Goal: Task Accomplishment & Management: Use online tool/utility

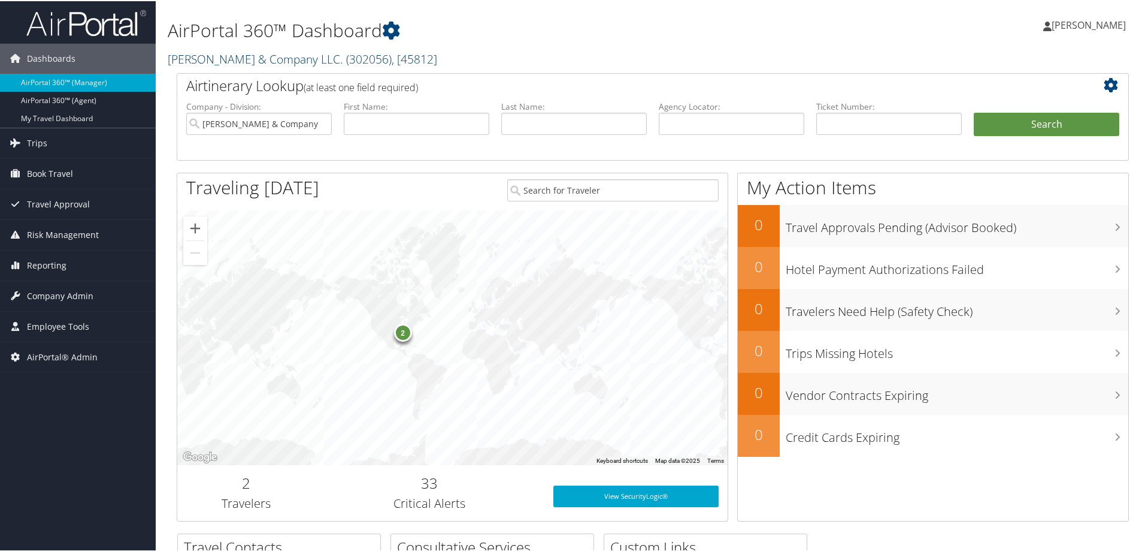
click at [220, 61] on link "Smith & Company LLC. ( 302056 ) , [ 45812 ]" at bounding box center [303, 58] width 270 height 16
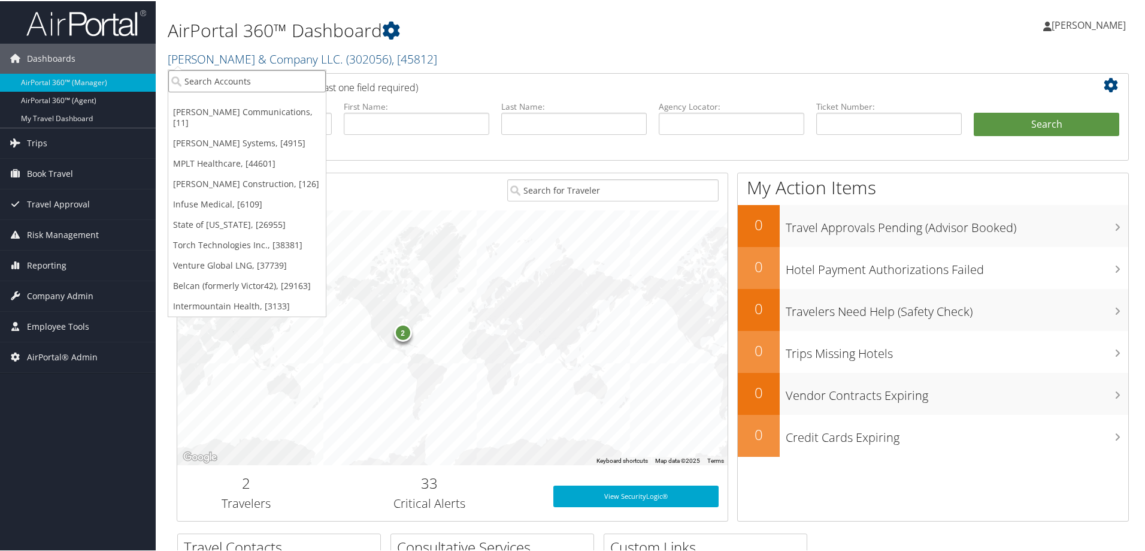
click at [197, 78] on input "search" at bounding box center [247, 80] width 158 height 22
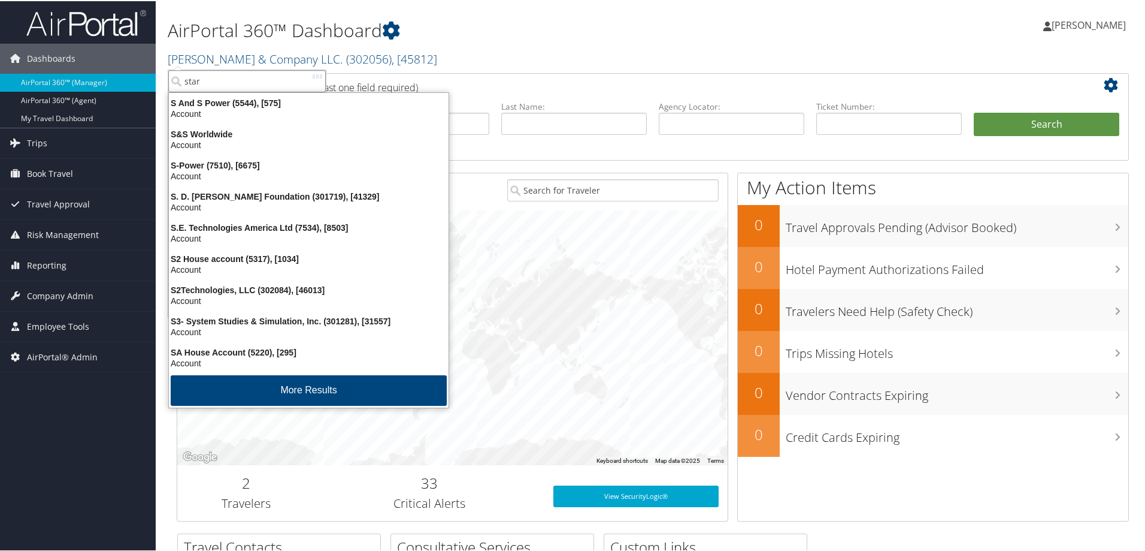
type input "stark"
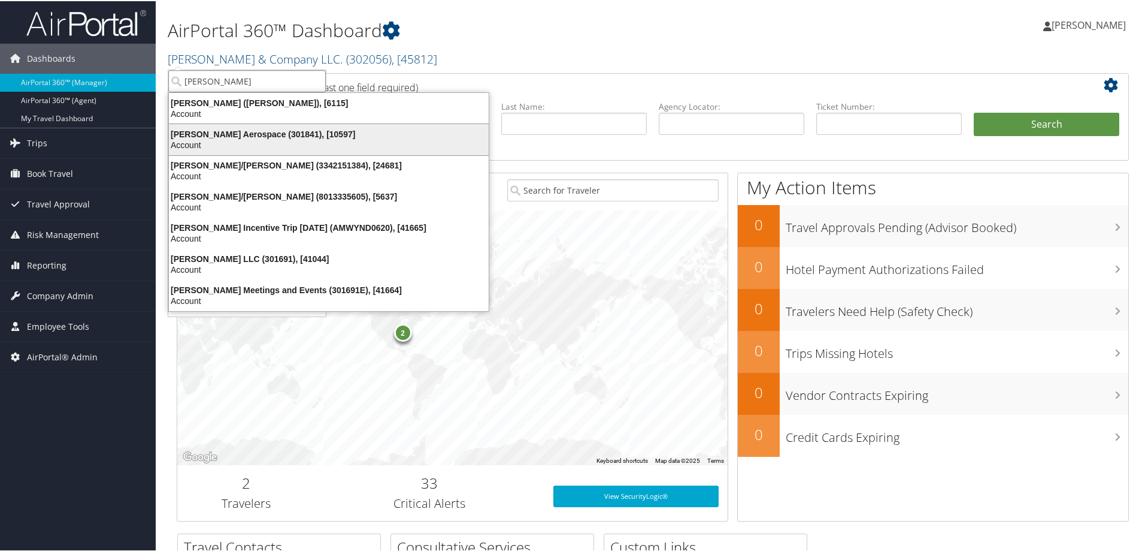
click at [225, 131] on div "Stark Aerospace (301841), [10597]" at bounding box center [329, 133] width 334 height 11
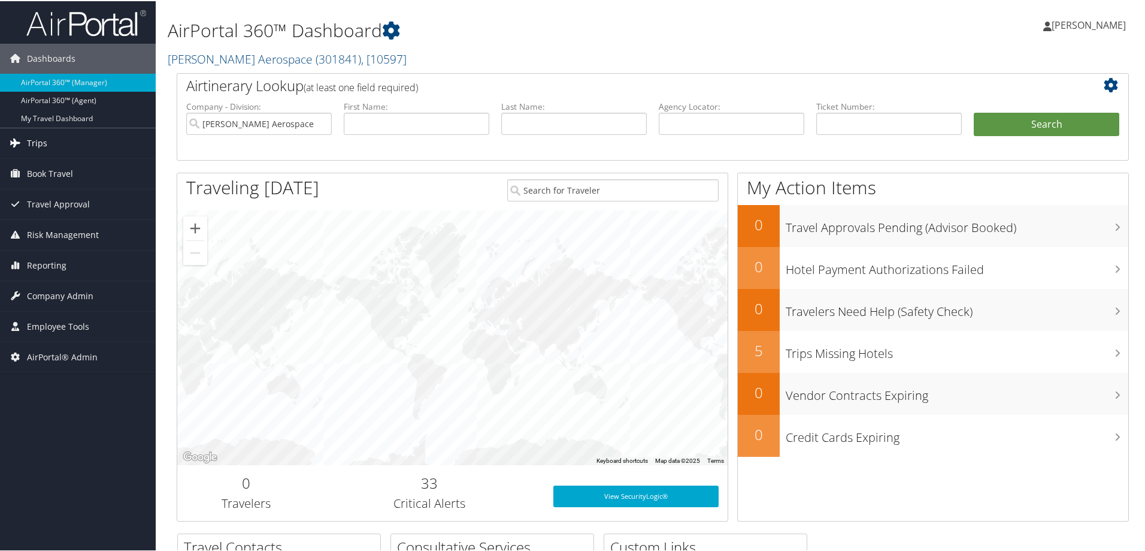
click at [38, 139] on span "Trips" at bounding box center [37, 142] width 20 height 30
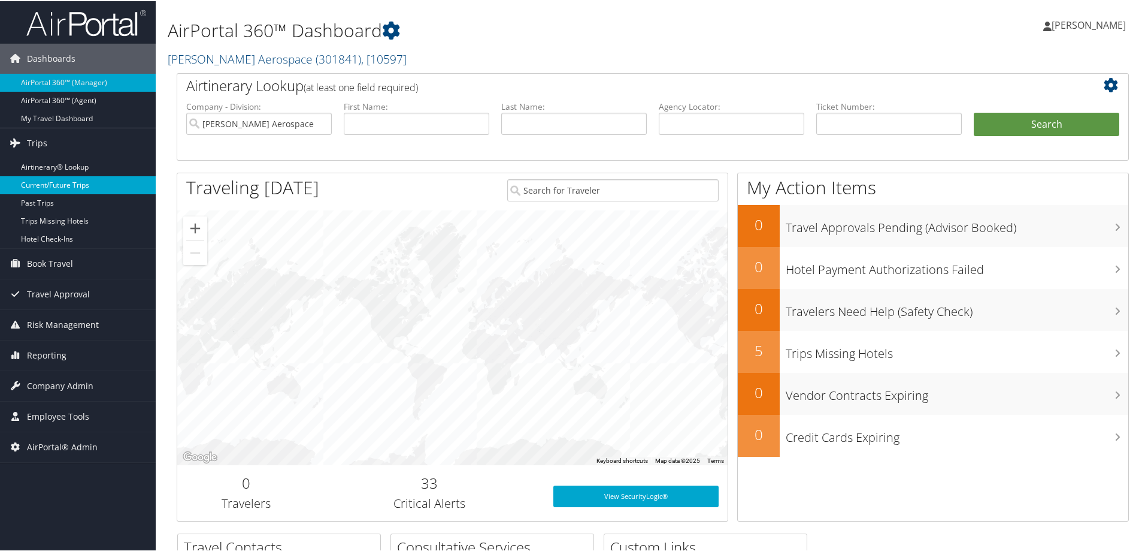
click at [51, 185] on link "Current/Future Trips" at bounding box center [78, 184] width 156 height 18
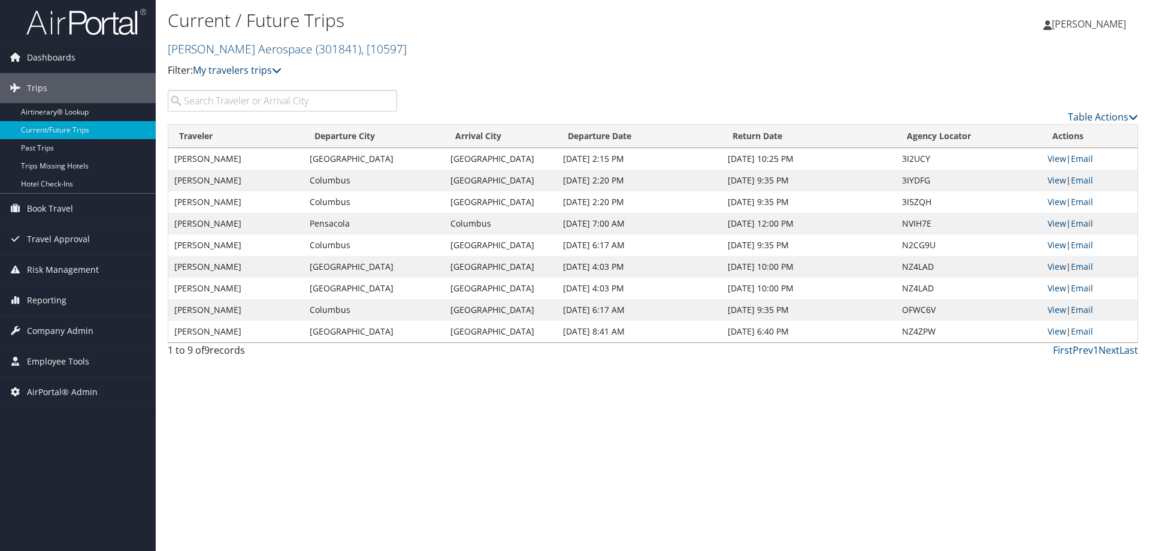
click at [915, 268] on td "NZ4LAD" at bounding box center [969, 267] width 146 height 22
click at [1054, 268] on link "View" at bounding box center [1057, 266] width 19 height 11
click at [189, 104] on input "search" at bounding box center [282, 101] width 229 height 22
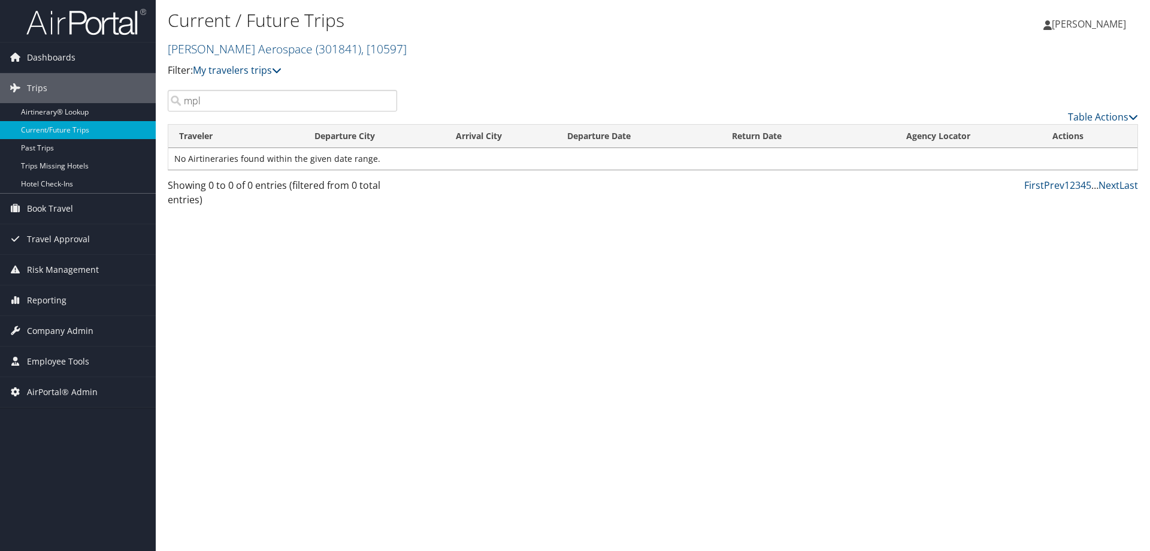
type input "mplt"
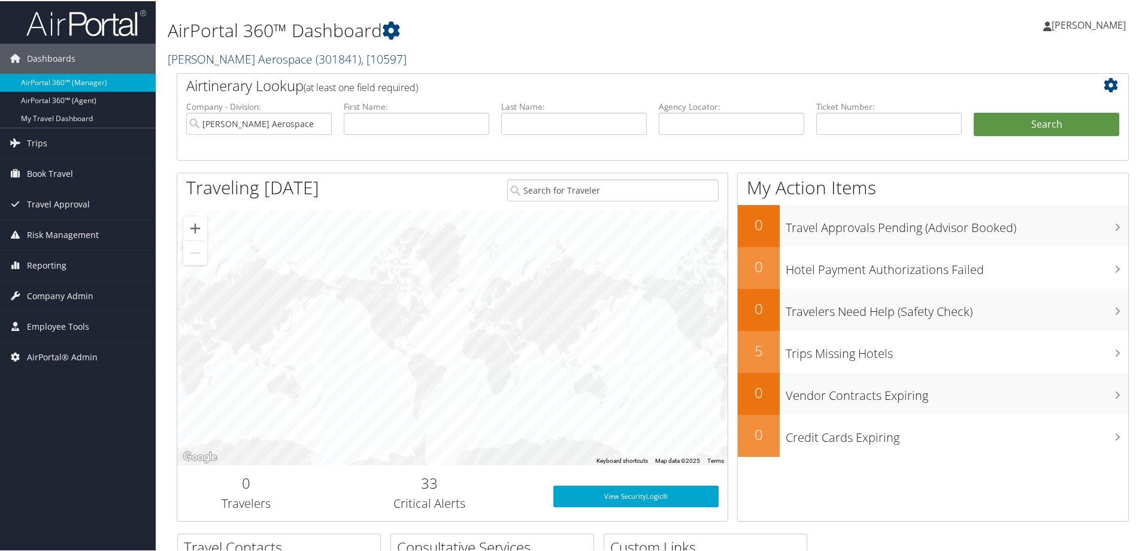
click at [361, 65] on span ", [ 10597 ]" at bounding box center [384, 58] width 46 height 16
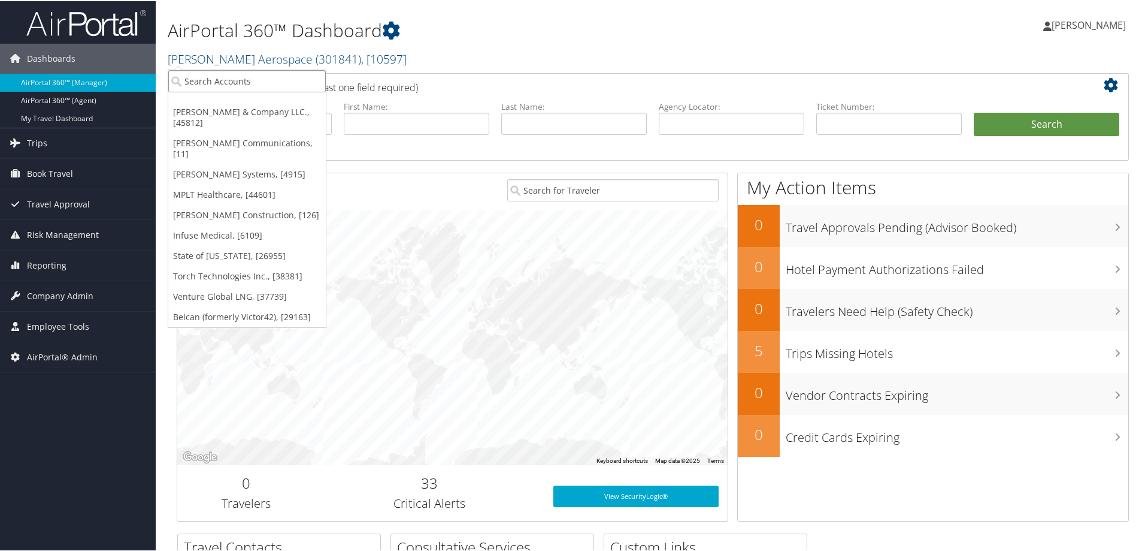
click at [182, 80] on input "search" at bounding box center [247, 80] width 158 height 22
type input "mplt"
click at [200, 99] on div "MPLT Healthcare (301920), [44601]" at bounding box center [259, 101] width 194 height 11
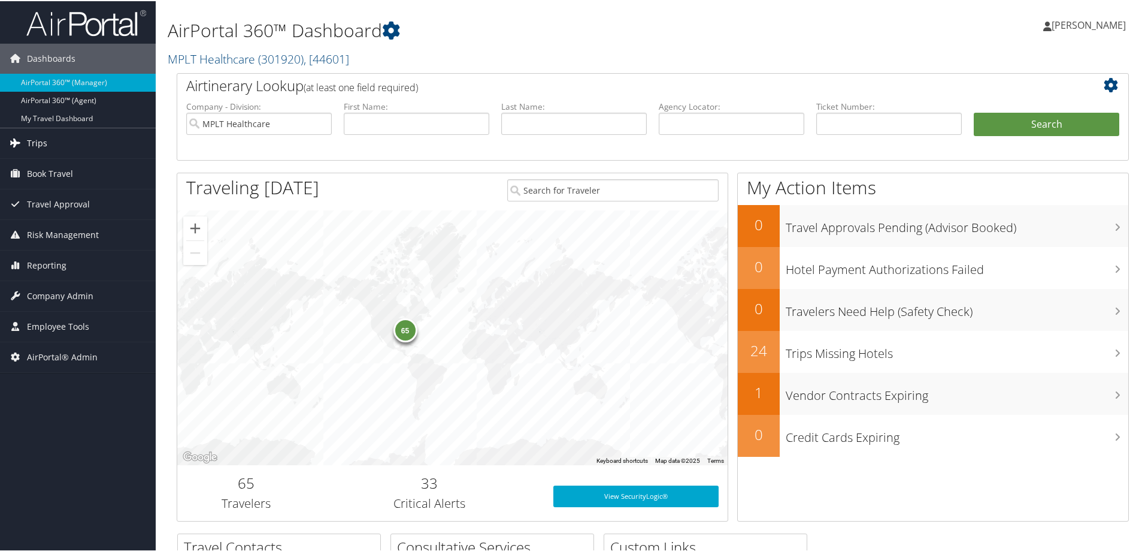
click at [39, 141] on span "Trips" at bounding box center [37, 142] width 20 height 30
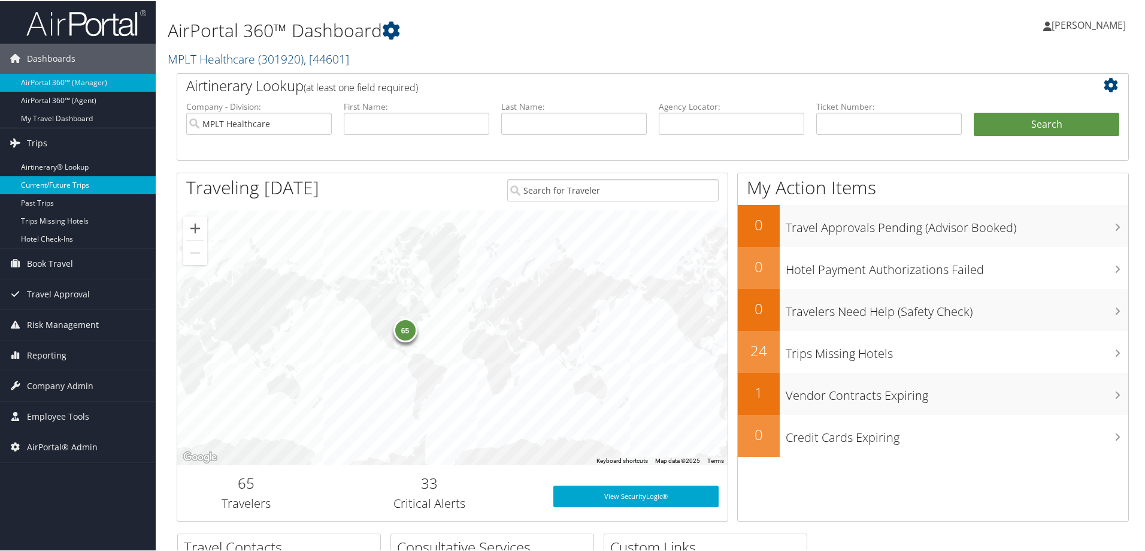
click at [46, 185] on link "Current/Future Trips" at bounding box center [78, 184] width 156 height 18
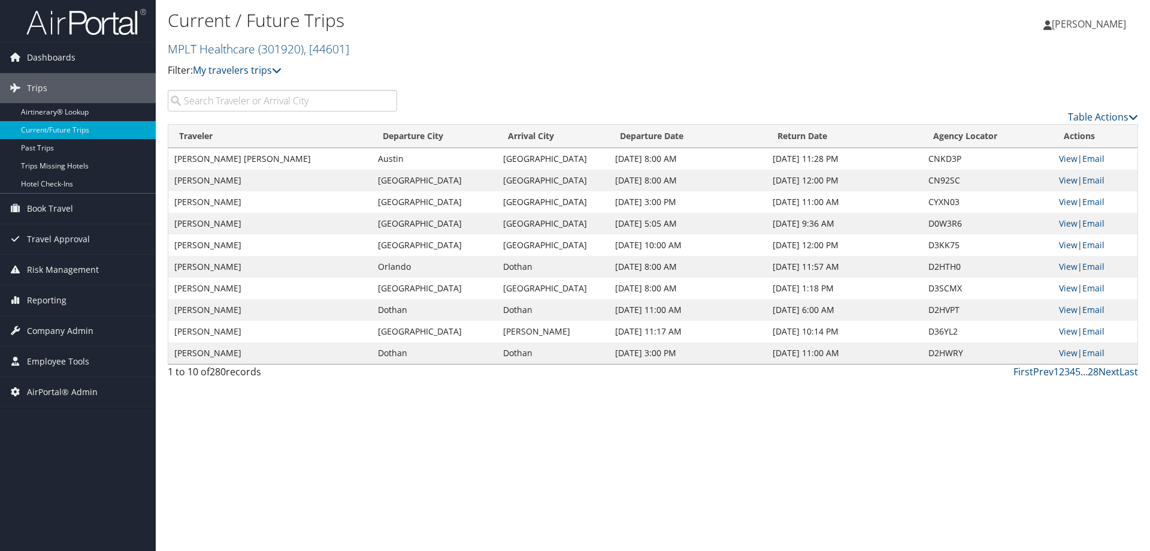
click at [192, 100] on input "search" at bounding box center [282, 101] width 229 height 22
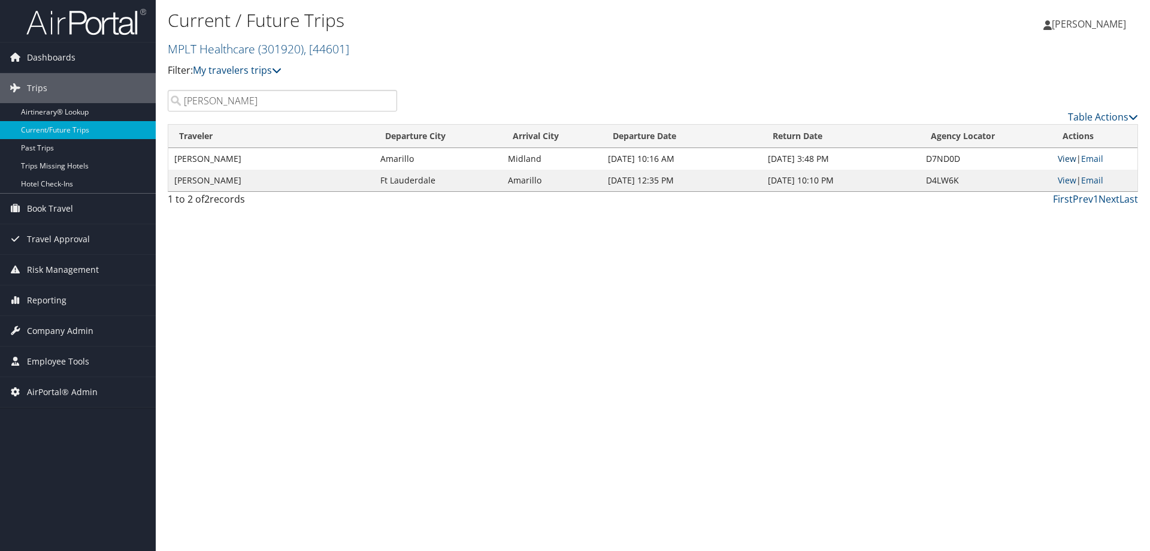
click at [1065, 159] on link "View" at bounding box center [1067, 158] width 19 height 11
drag, startPoint x: 225, startPoint y: 106, endPoint x: 164, endPoint y: 110, distance: 61.2
click at [164, 110] on div "wilkinson" at bounding box center [282, 101] width 247 height 22
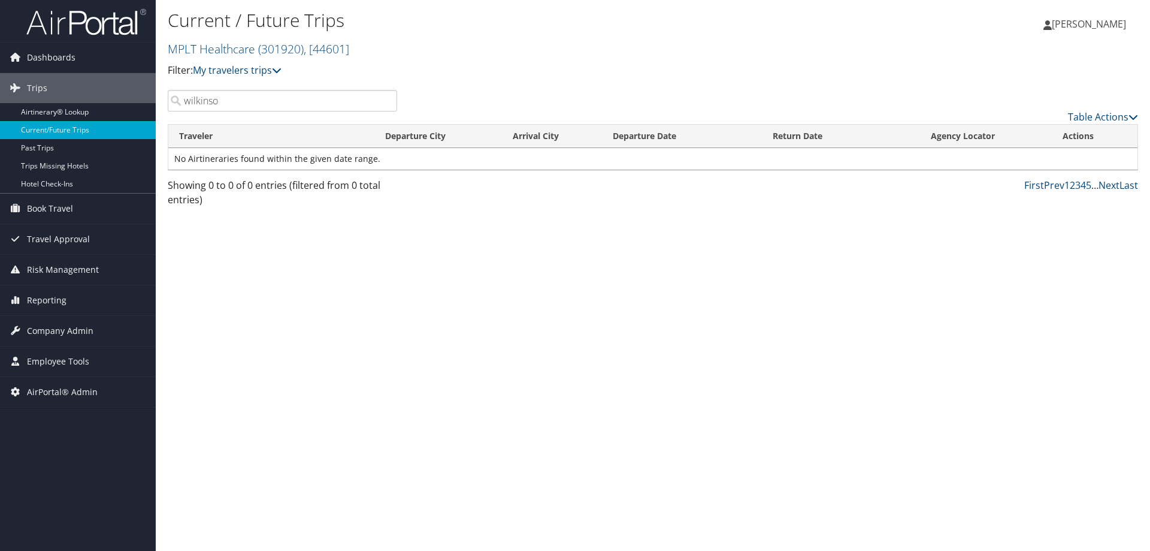
type input "wilkinson"
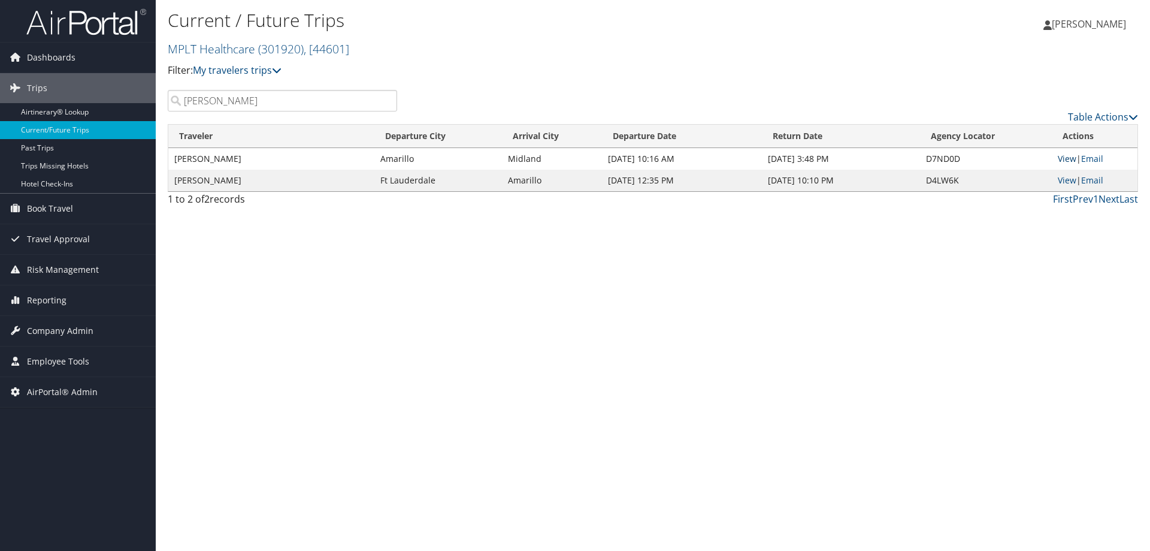
click at [1068, 158] on link "View" at bounding box center [1067, 158] width 19 height 11
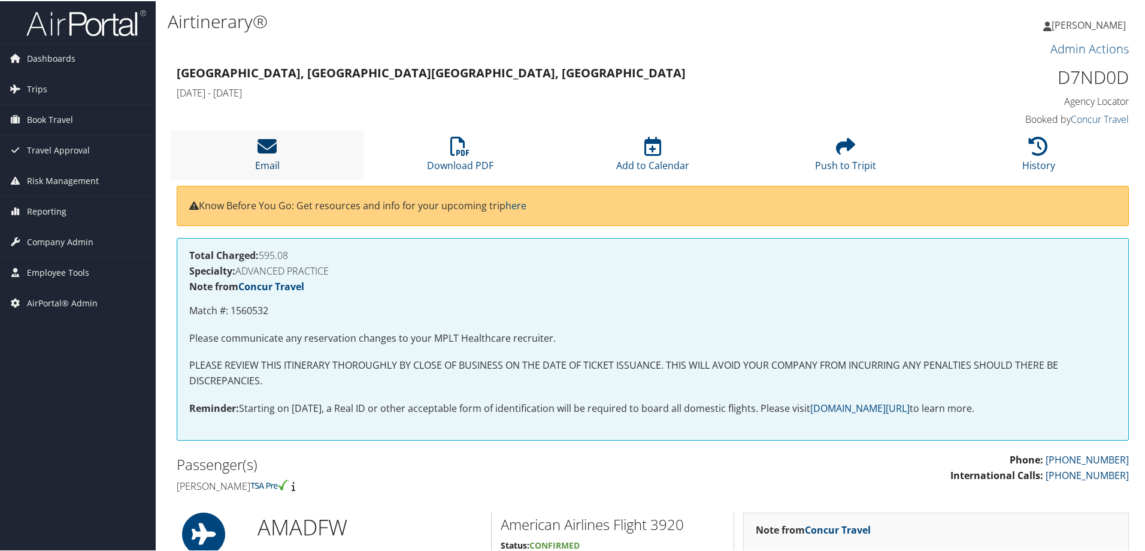
click at [267, 147] on icon at bounding box center [267, 144] width 19 height 19
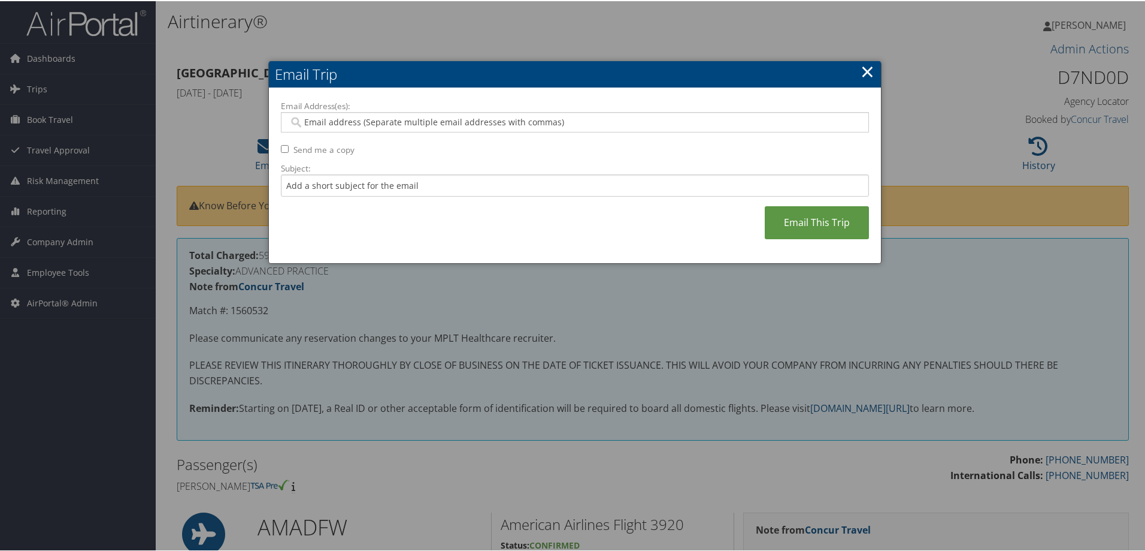
click at [303, 126] on input "Email Address(es):" at bounding box center [575, 121] width 572 height 12
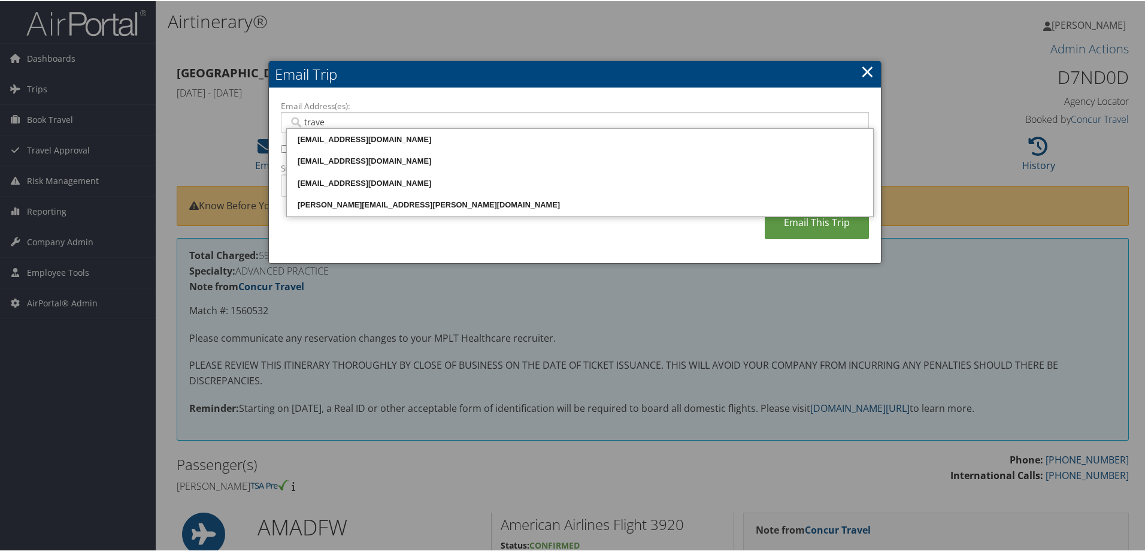
type input "travel"
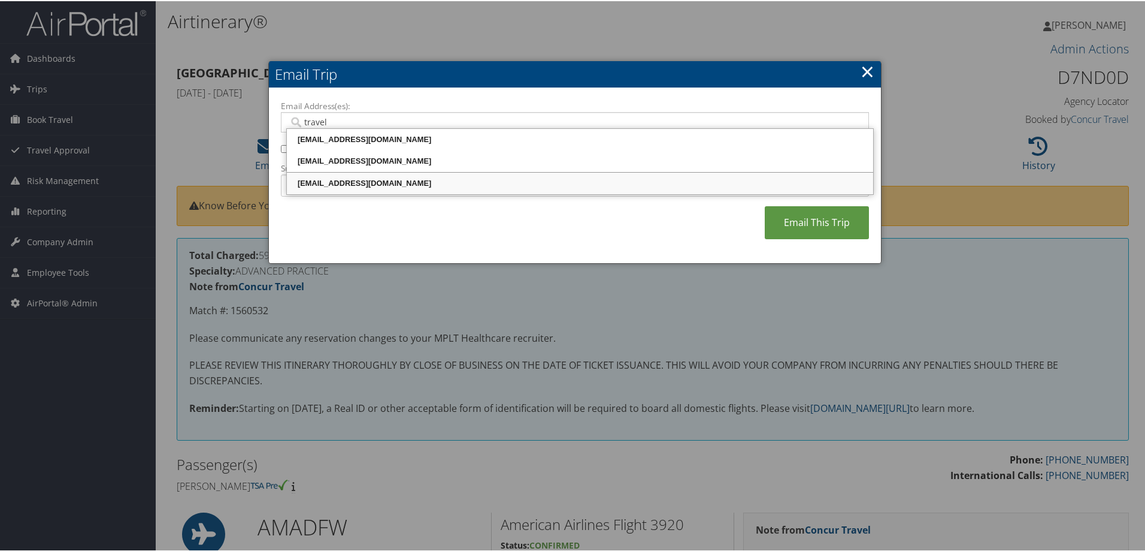
click at [312, 181] on div "Travel@mplthealthcare.com" at bounding box center [580, 182] width 583 height 12
type input "Travel@mplthealthcare.com"
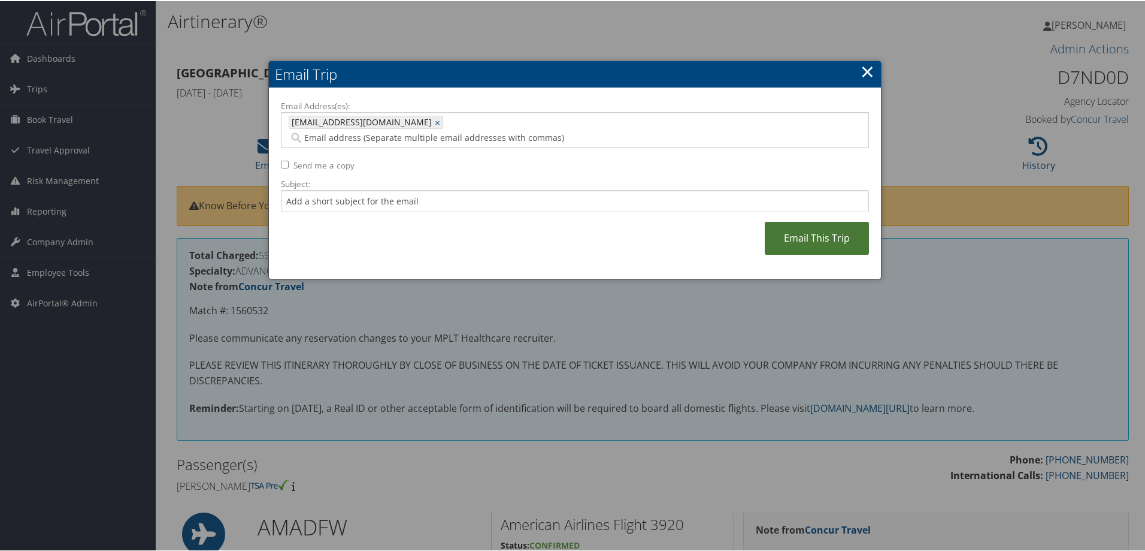
click at [808, 227] on link "Email This Trip" at bounding box center [817, 236] width 104 height 33
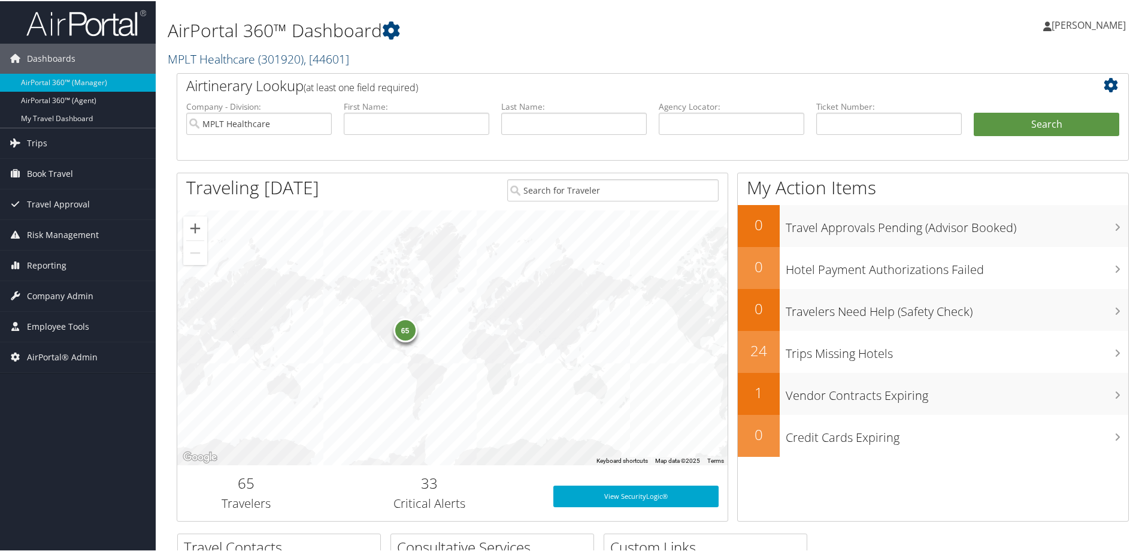
click at [304, 60] on span "( 301920 )" at bounding box center [281, 58] width 46 height 16
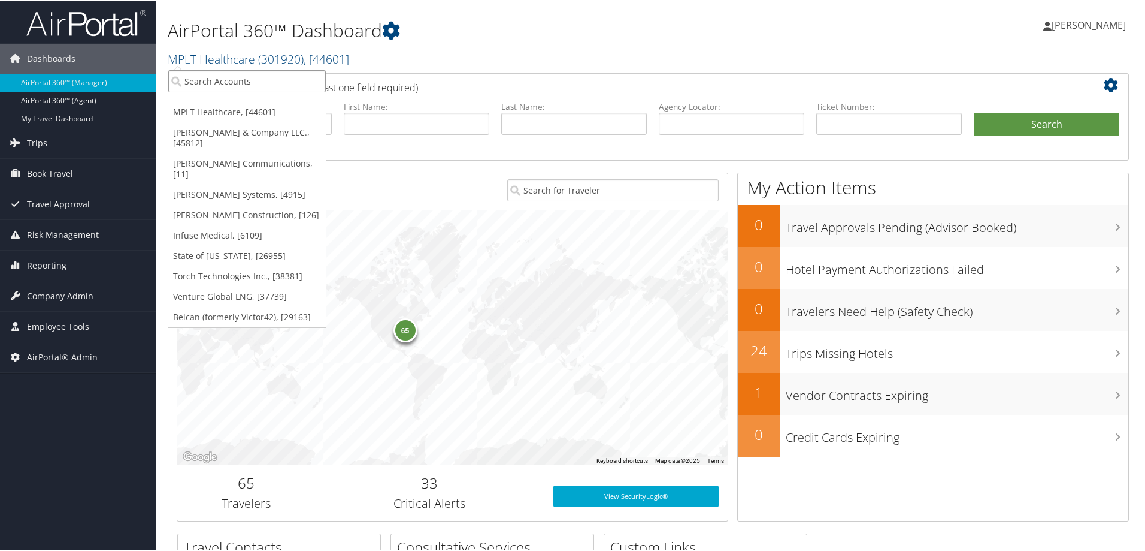
click at [204, 82] on input "search" at bounding box center [247, 80] width 158 height 22
type input "stark"
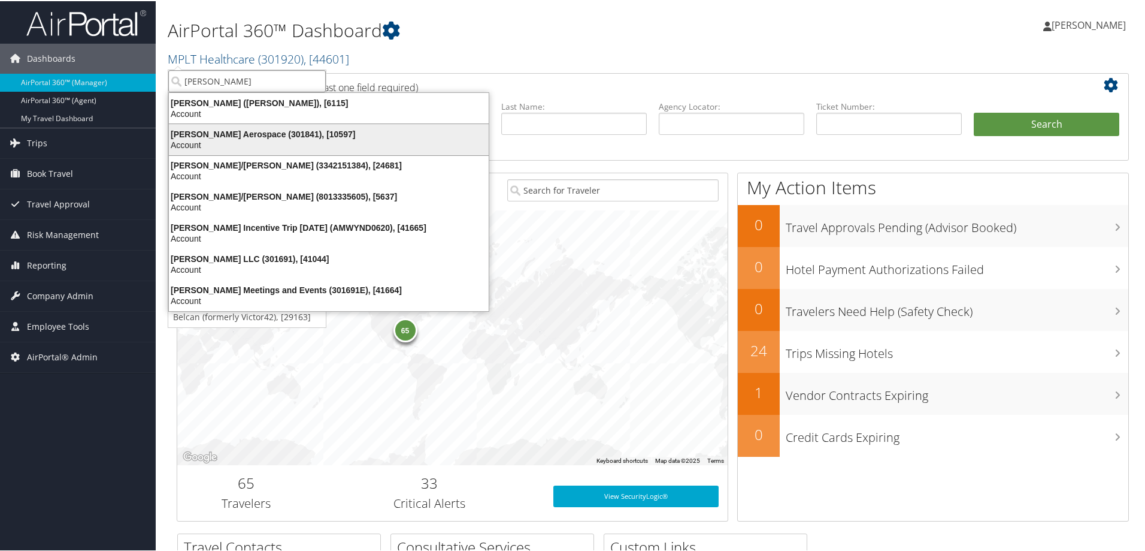
click at [228, 136] on div "Stark Aerospace (301841), [10597]" at bounding box center [329, 133] width 334 height 11
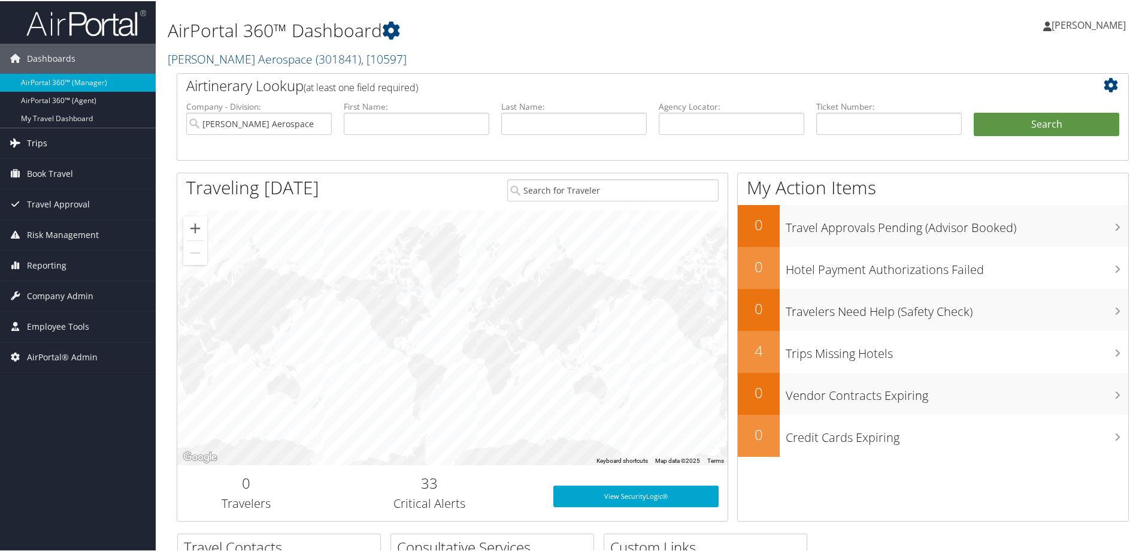
click at [40, 138] on span "Trips" at bounding box center [37, 142] width 20 height 30
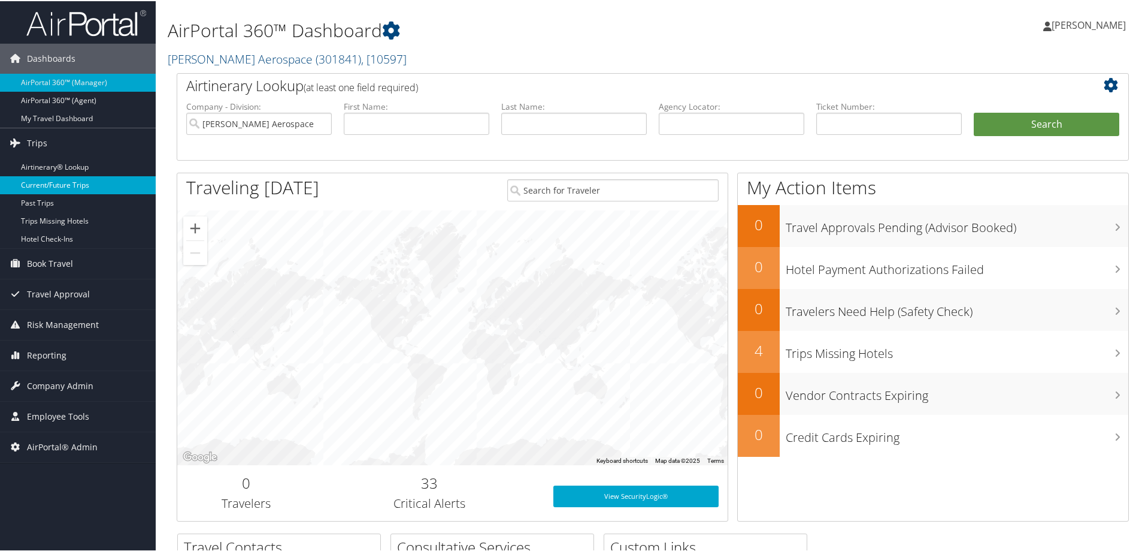
click at [47, 186] on link "Current/Future Trips" at bounding box center [78, 184] width 156 height 18
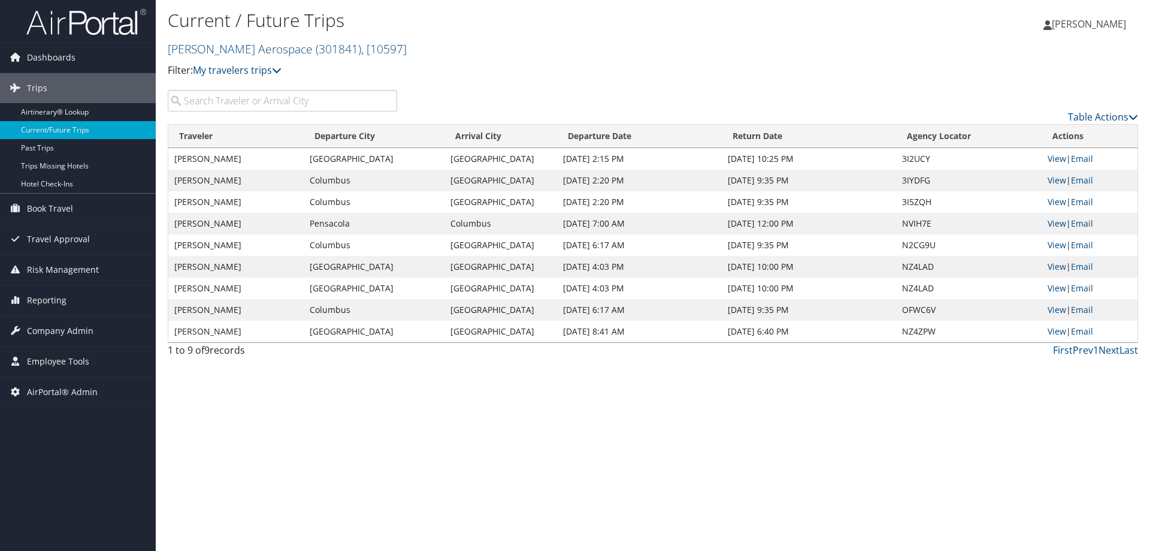
click at [198, 104] on input "search" at bounding box center [282, 101] width 229 height 22
click at [1059, 268] on link "View" at bounding box center [1057, 266] width 19 height 11
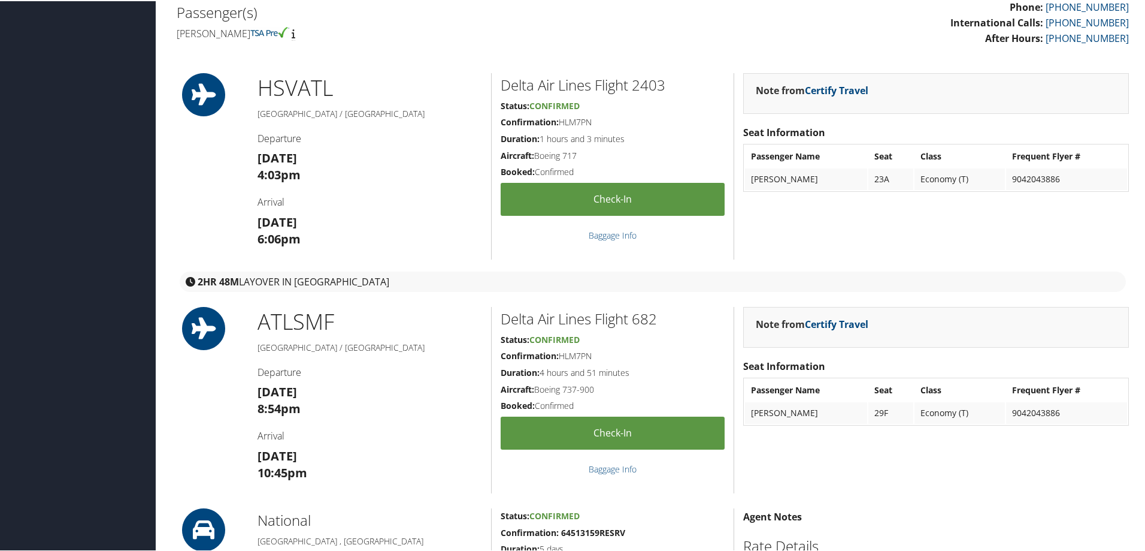
scroll to position [359, 0]
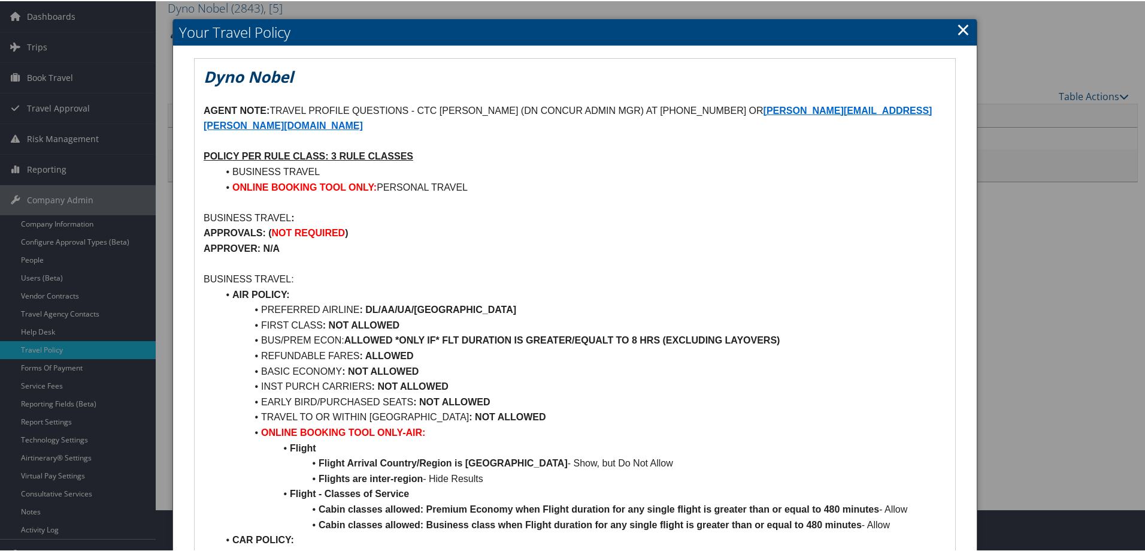
scroll to position [60, 0]
